Goal: Information Seeking & Learning: Check status

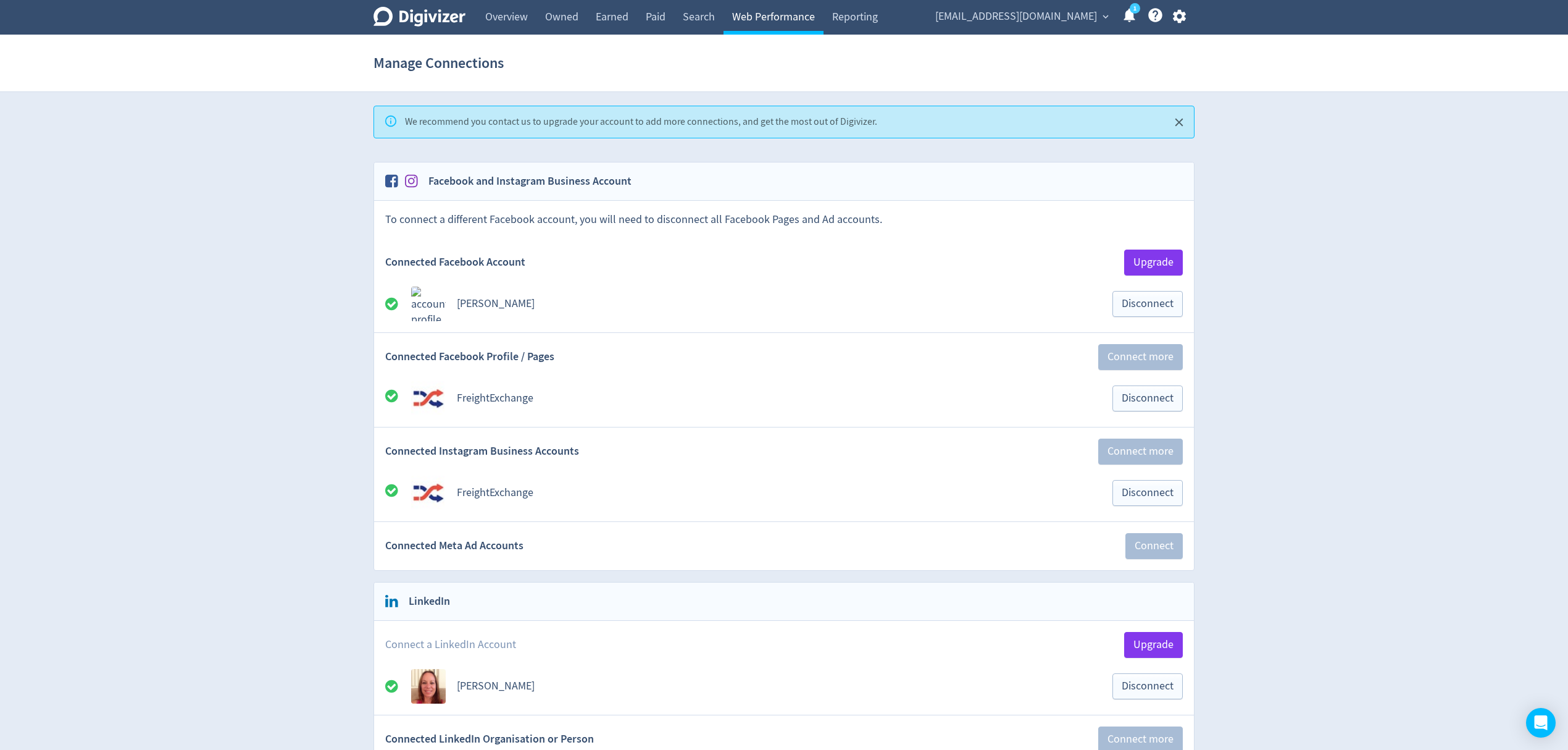
click at [761, 11] on link "Web Performance" at bounding box center [774, 17] width 100 height 35
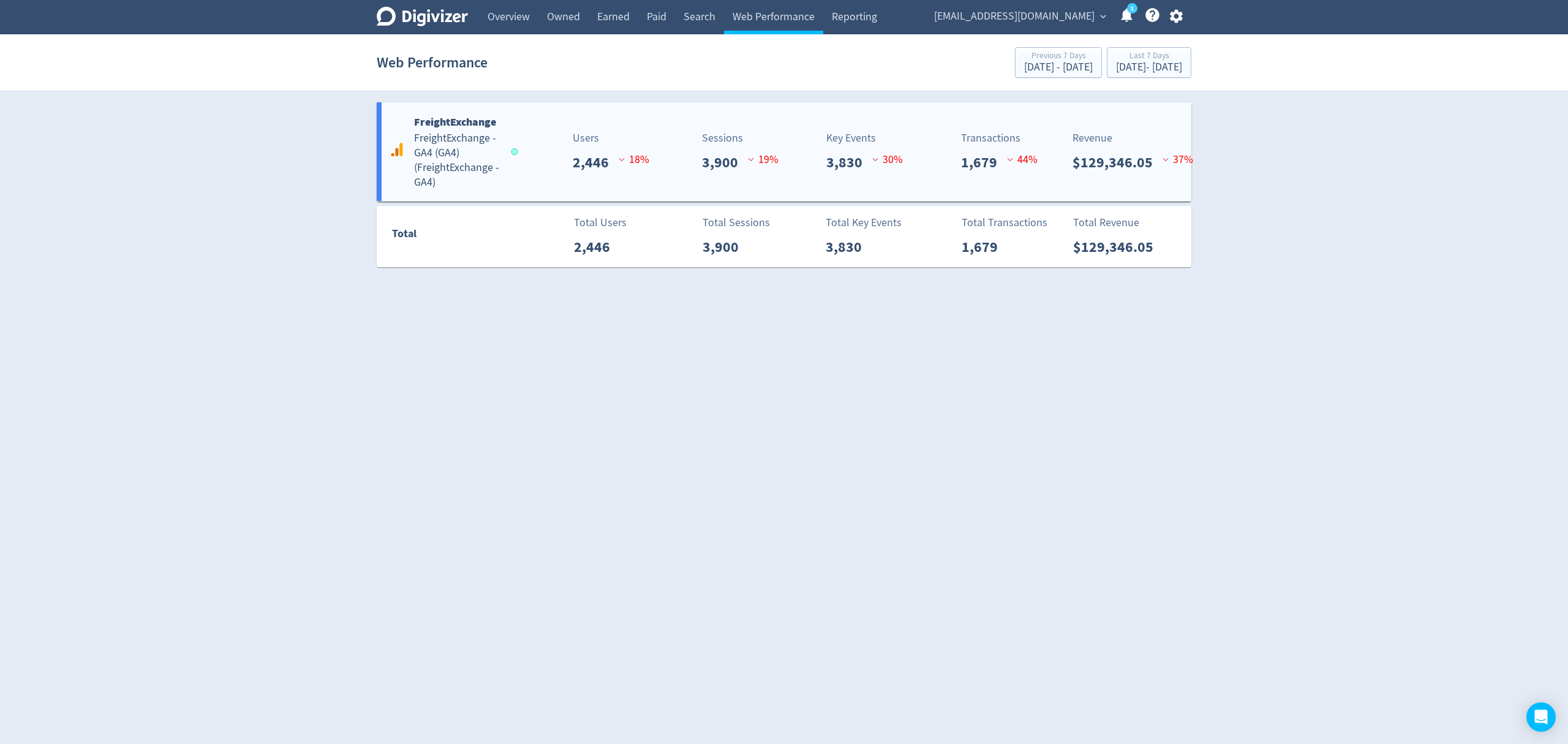
click at [481, 152] on h5 "FreightExchange - GA4 (GA4) ( FreightExchange - GA4 )" at bounding box center [456, 161] width 86 height 59
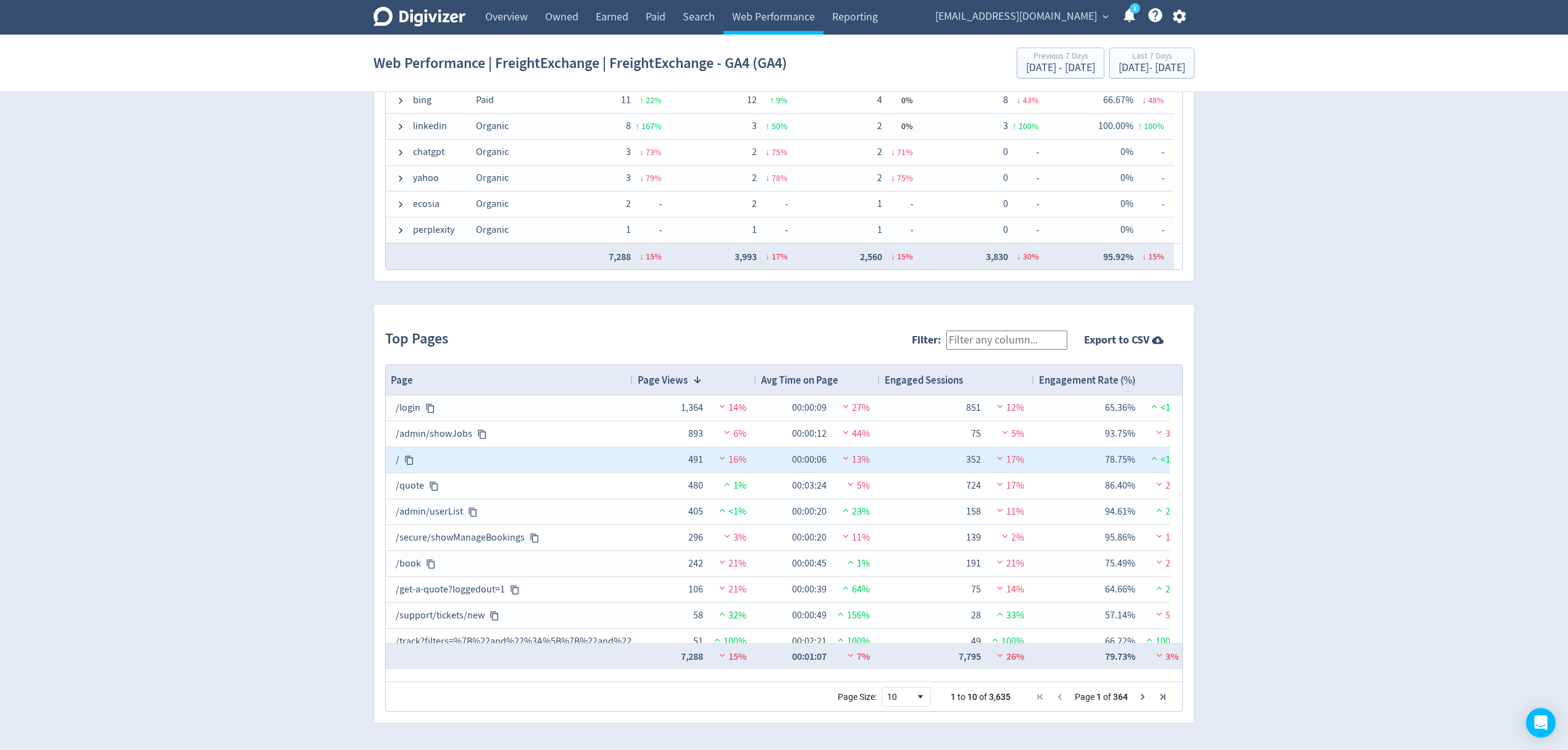
click at [695, 456] on div "491" at bounding box center [687, 460] width 31 height 24
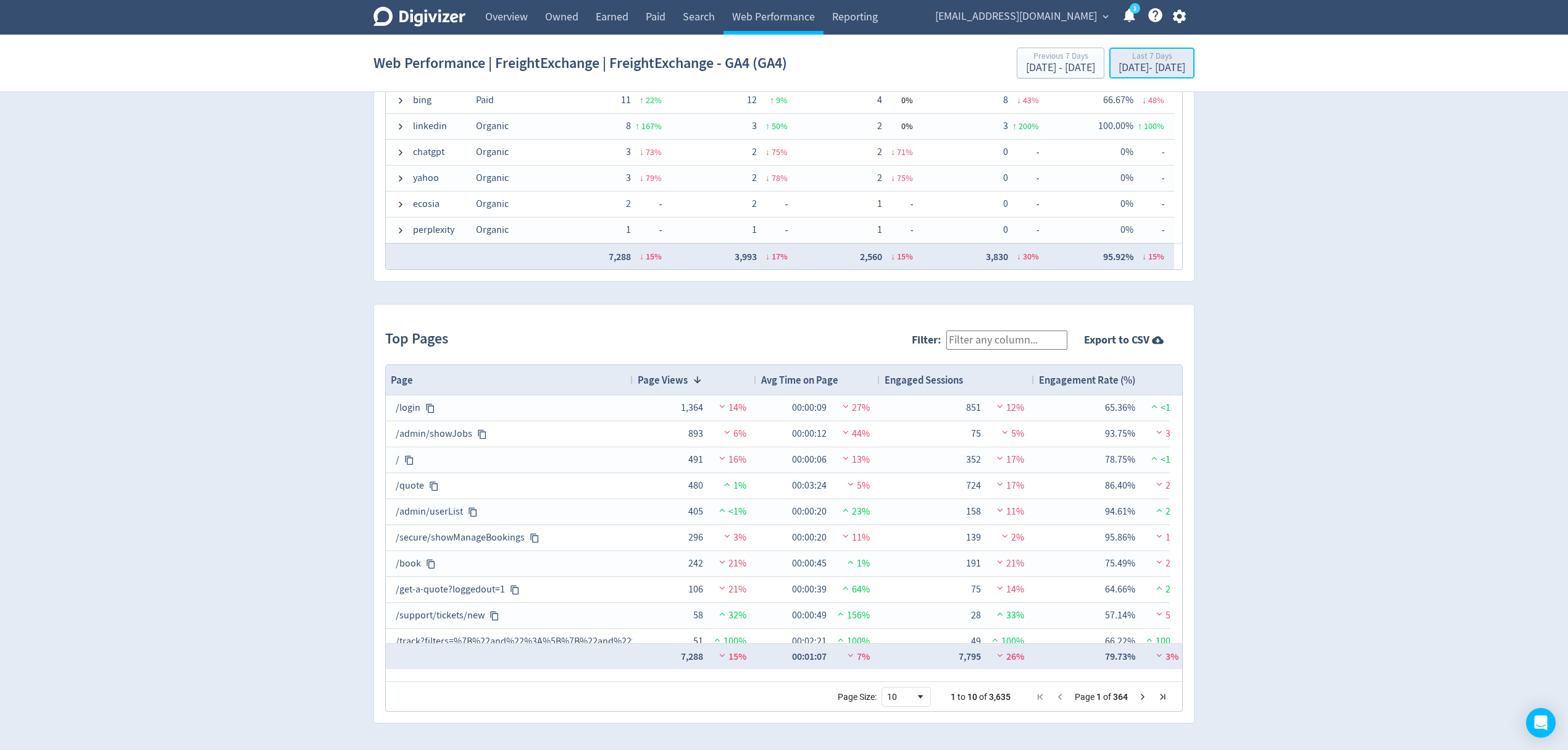
click at [1132, 63] on div "[DATE] - [DATE]" at bounding box center [1152, 68] width 67 height 11
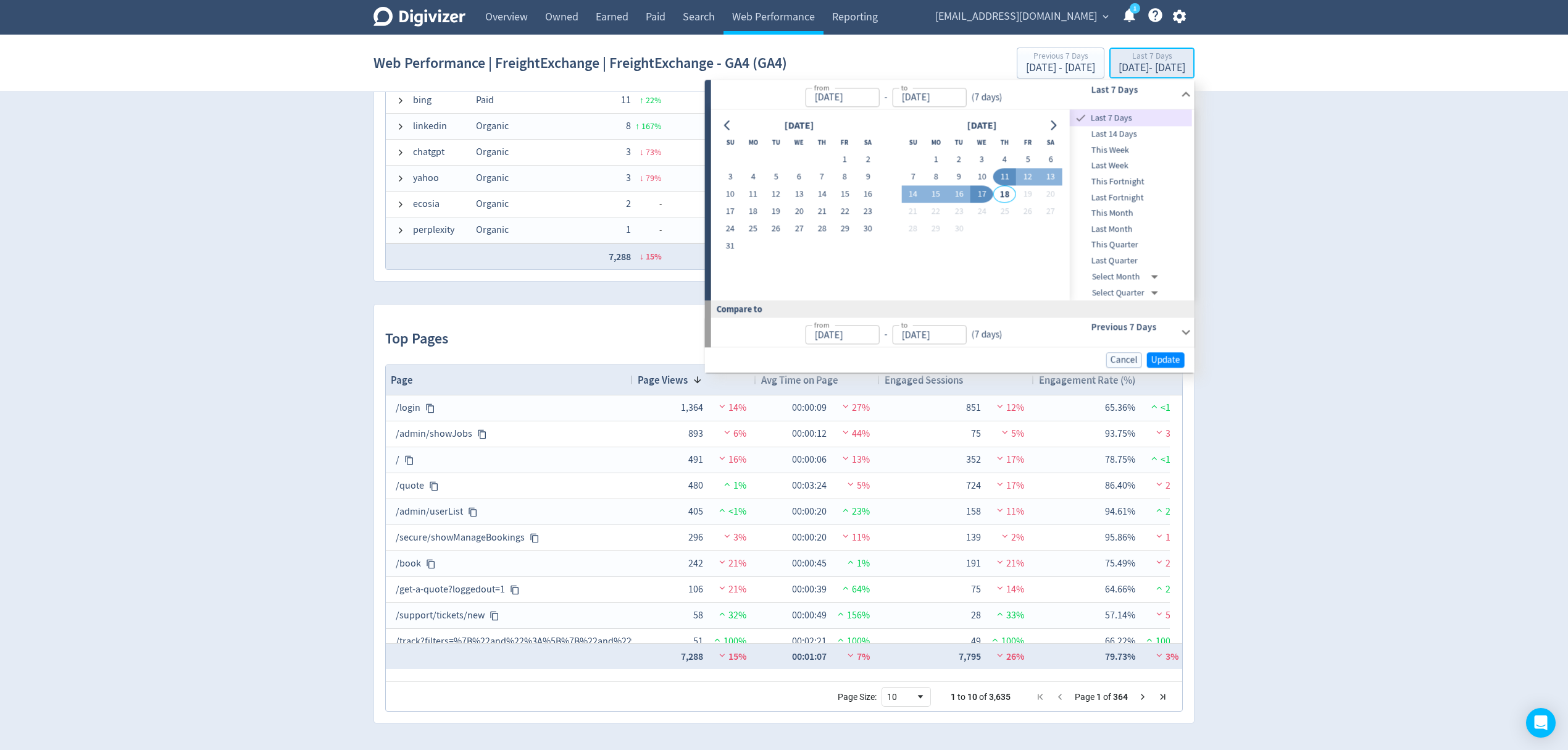
type input "[DATE]"
click at [1137, 209] on span "This Month" at bounding box center [1131, 214] width 122 height 14
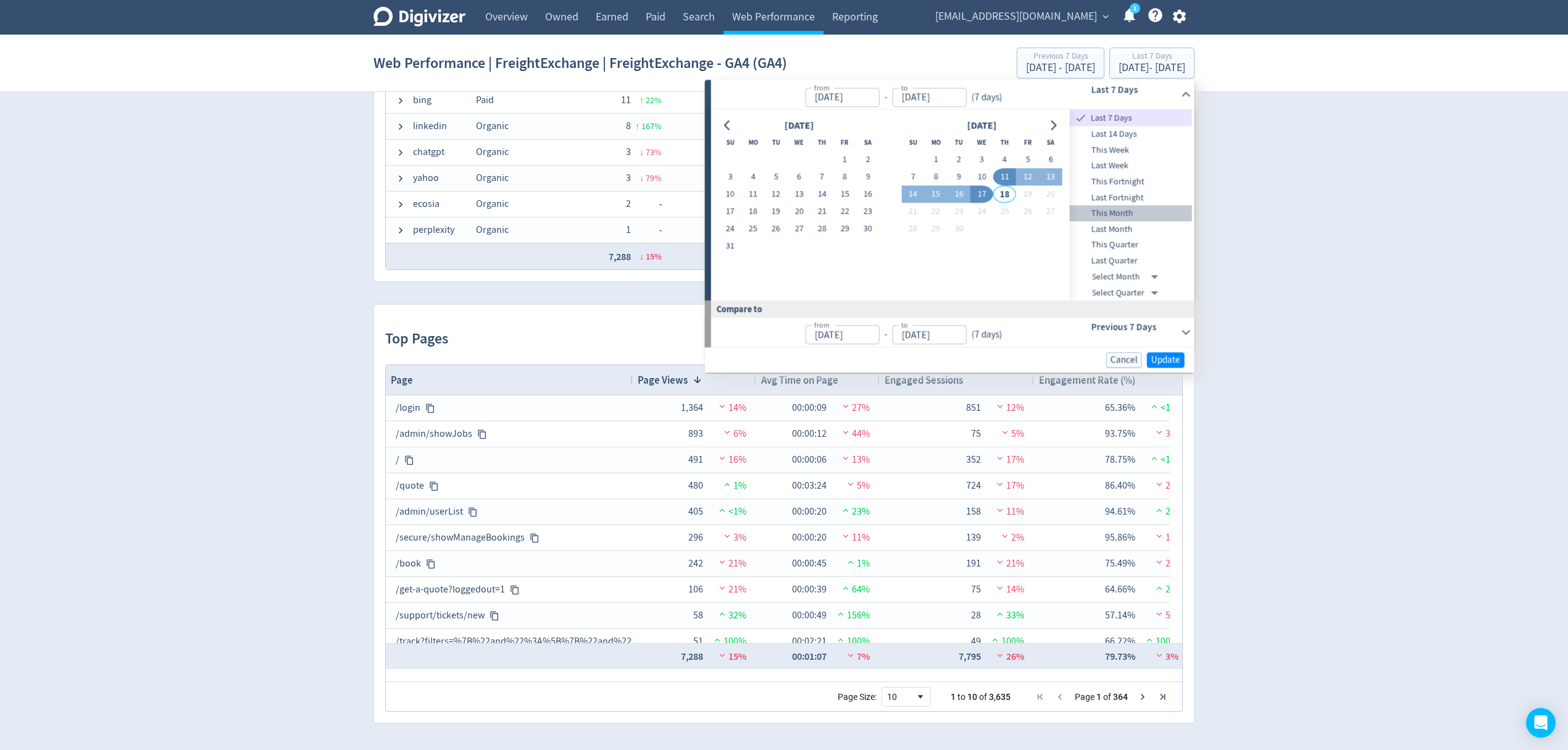
type input "[DATE]"
click at [1166, 353] on button "Update" at bounding box center [1166, 361] width 38 height 16
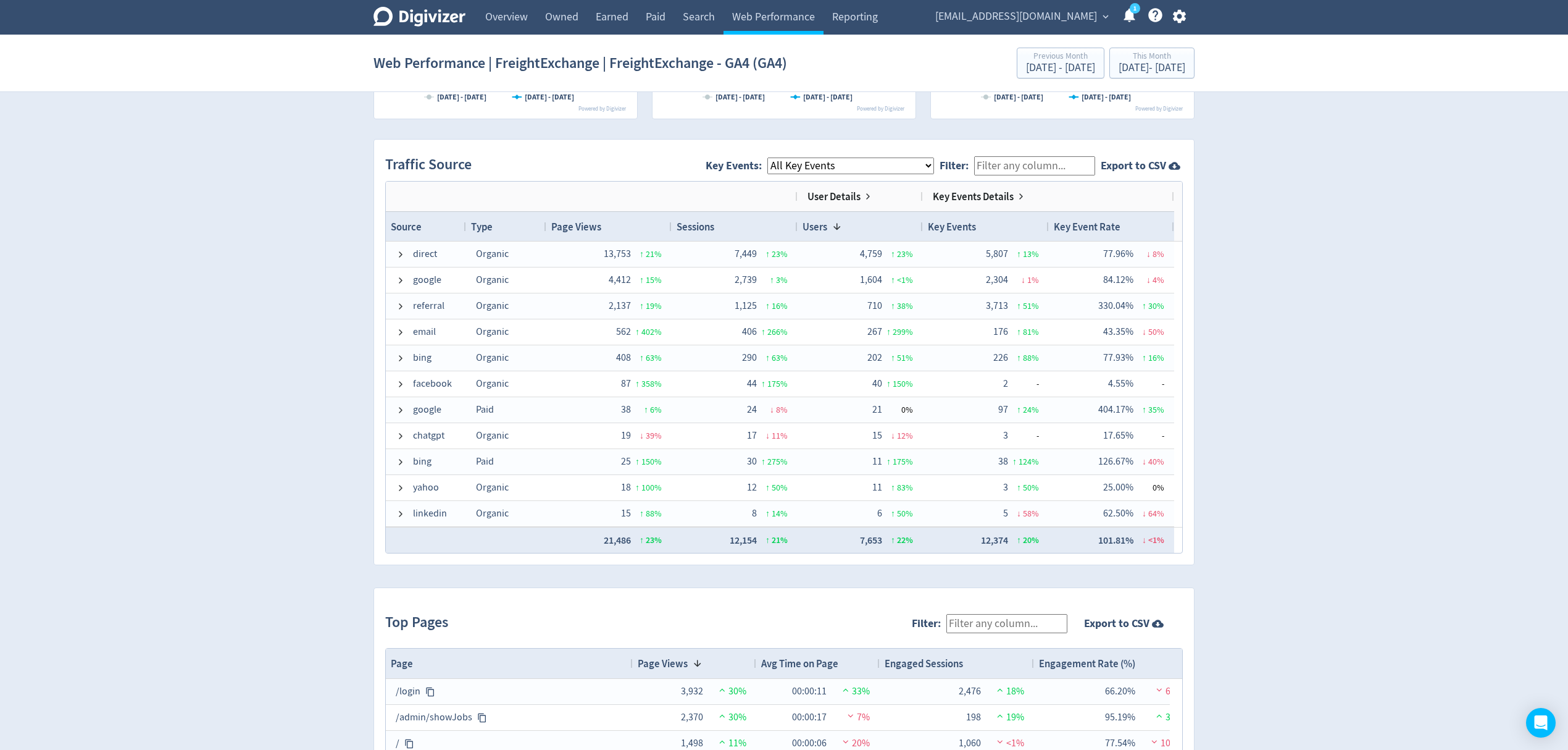
scroll to position [1052, 0]
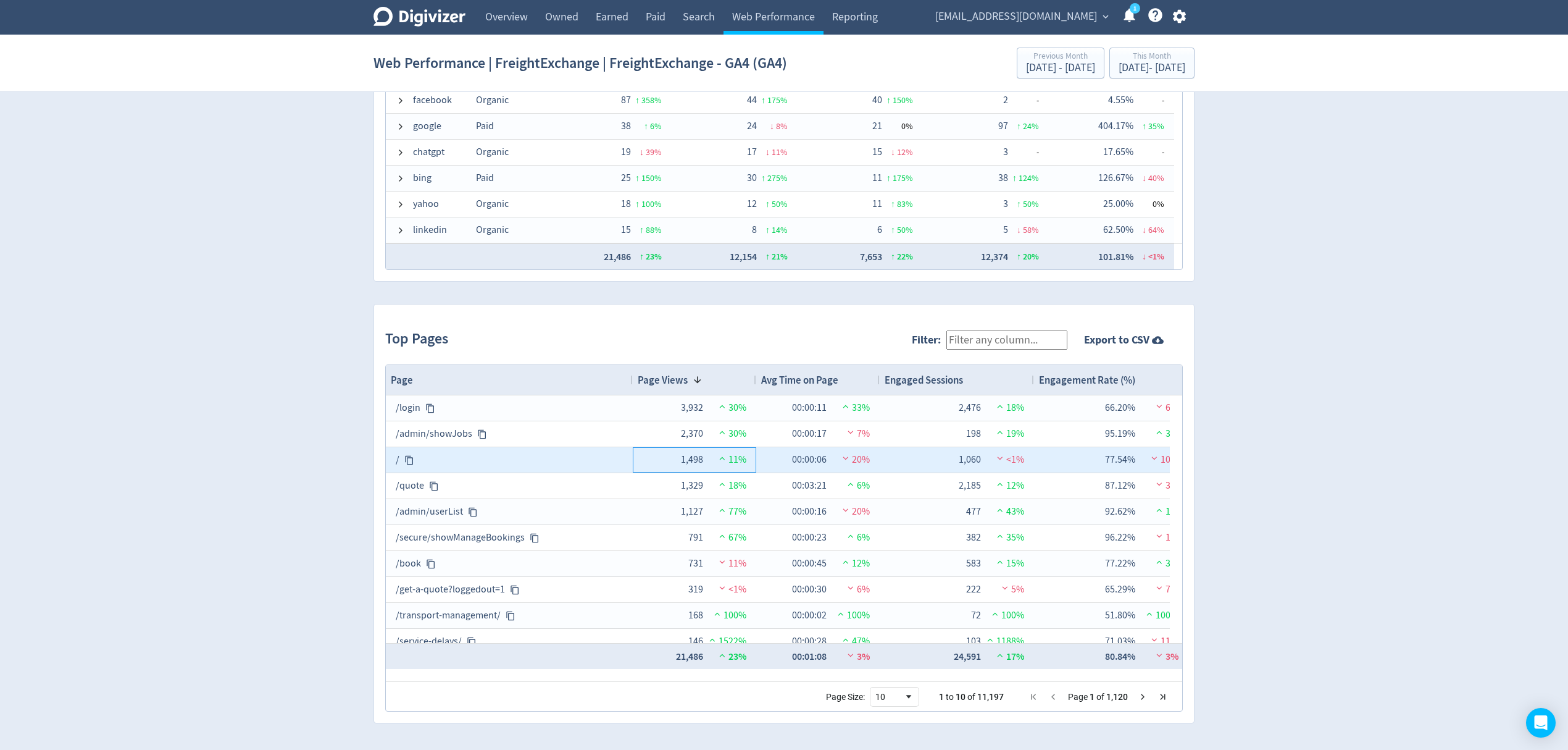
click at [699, 461] on div "1,498" at bounding box center [687, 460] width 31 height 24
click at [414, 463] on icon at bounding box center [409, 460] width 10 height 10
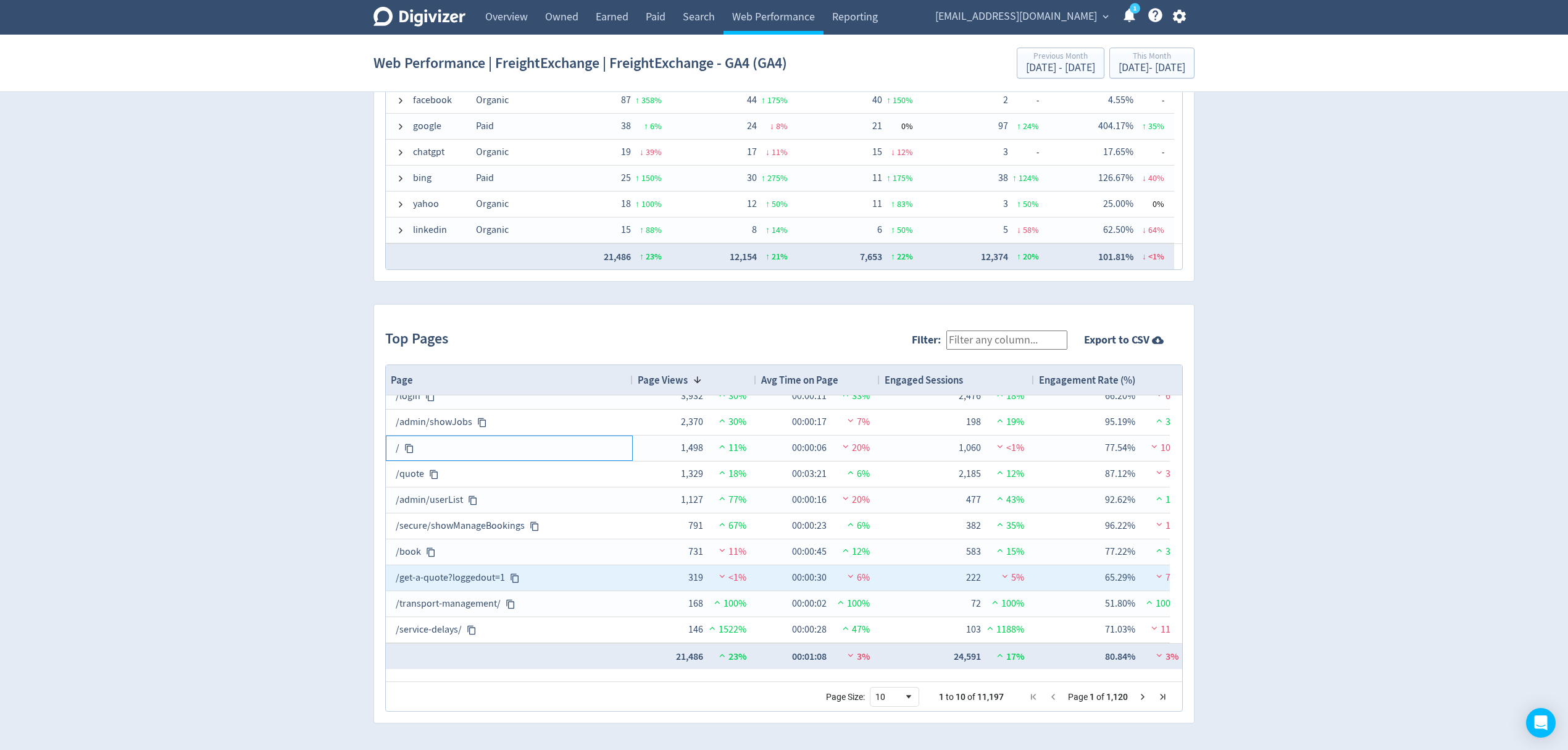
scroll to position [0, 0]
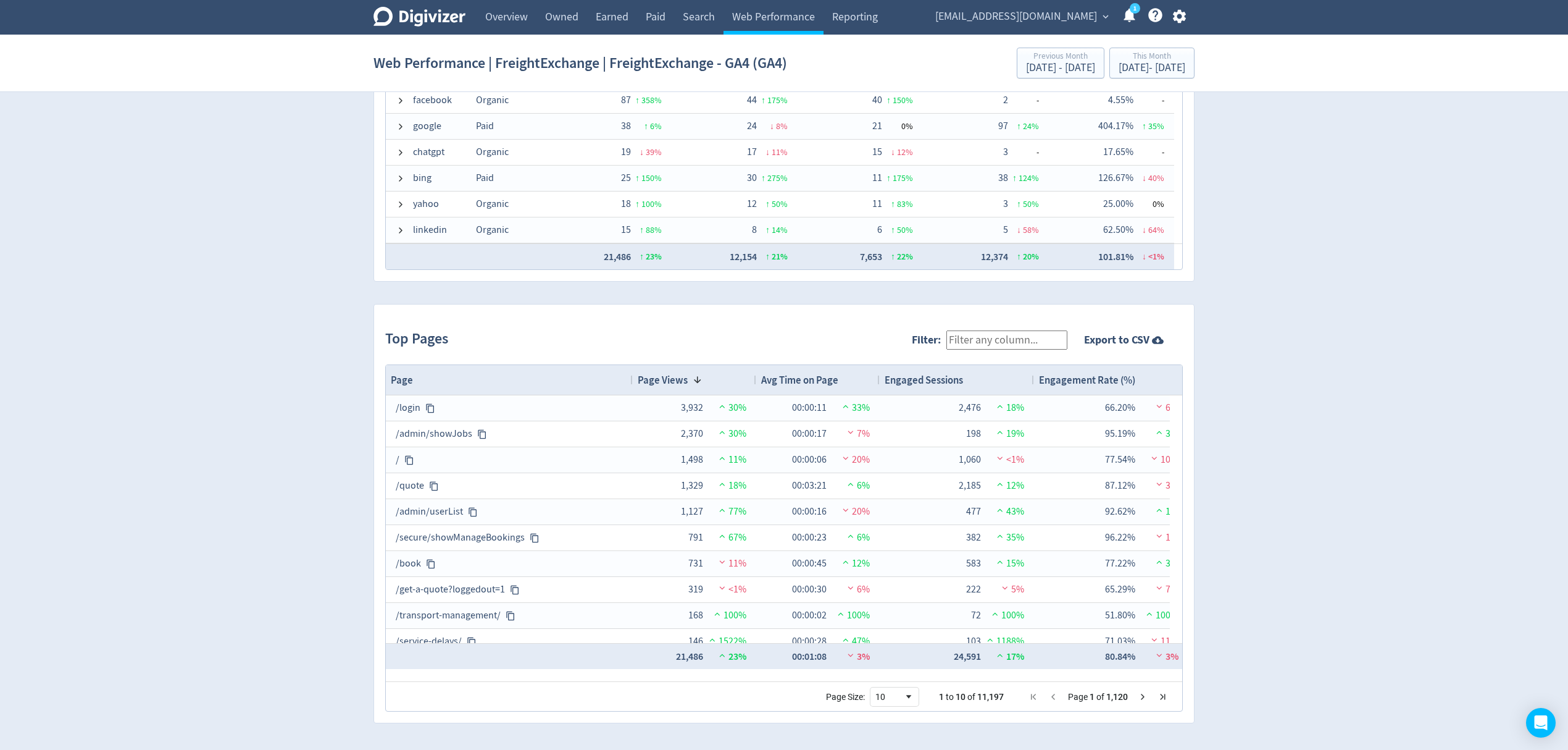
click at [997, 342] on input "Filter:" at bounding box center [1008, 340] width 121 height 19
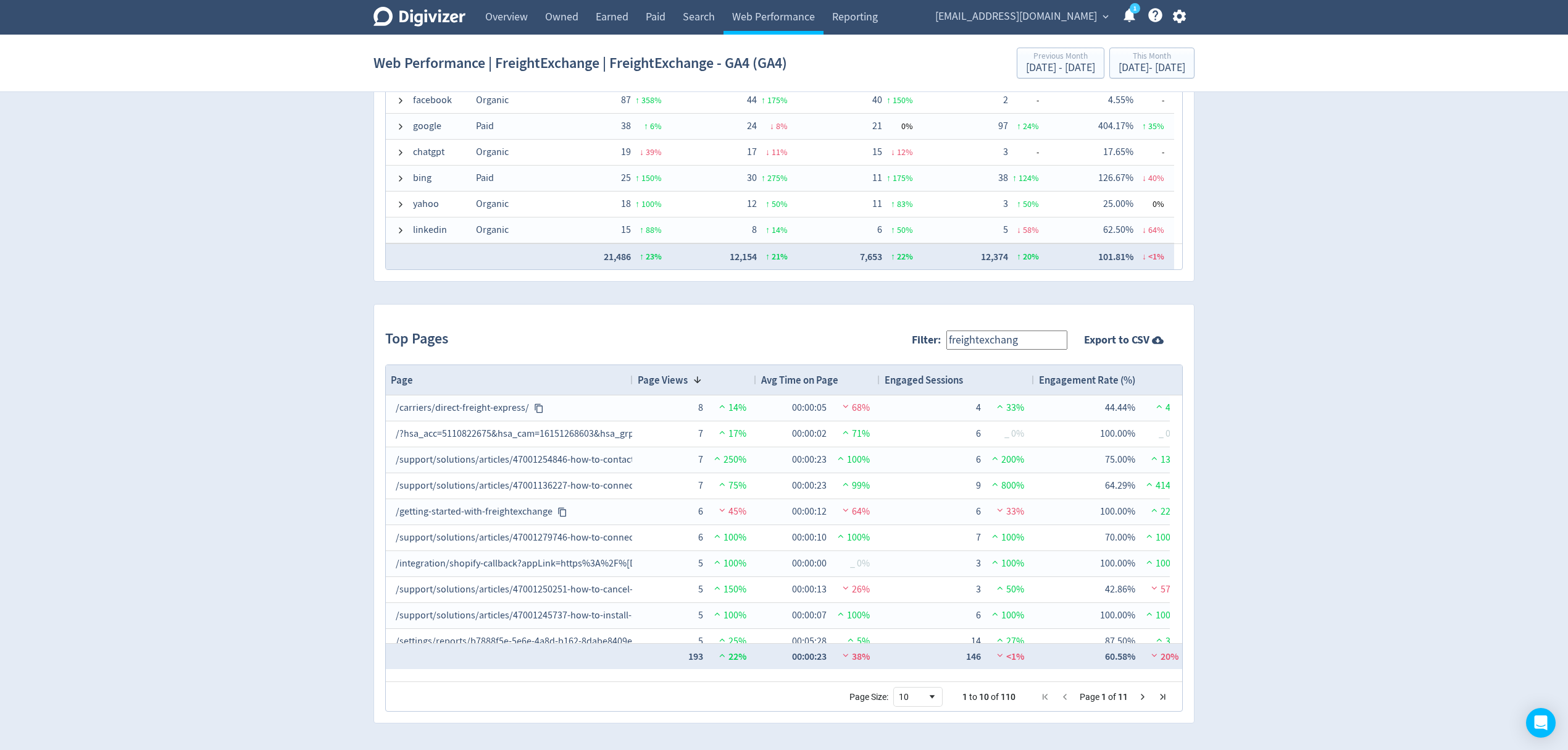
type input "freightexchange"
click at [986, 342] on input "freightexchange" at bounding box center [1008, 340] width 121 height 19
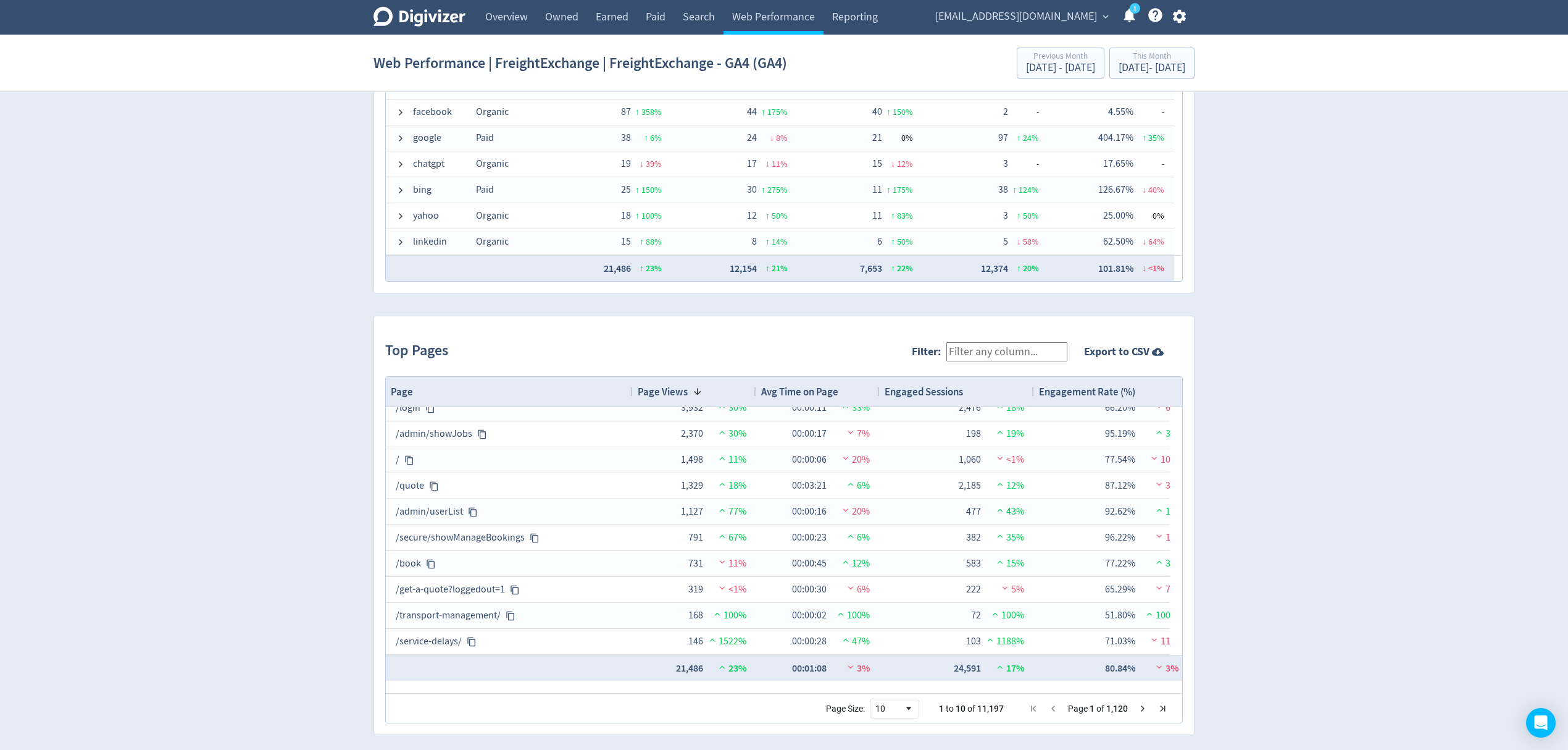
scroll to position [1052, 0]
